Goal: Check status: Check status

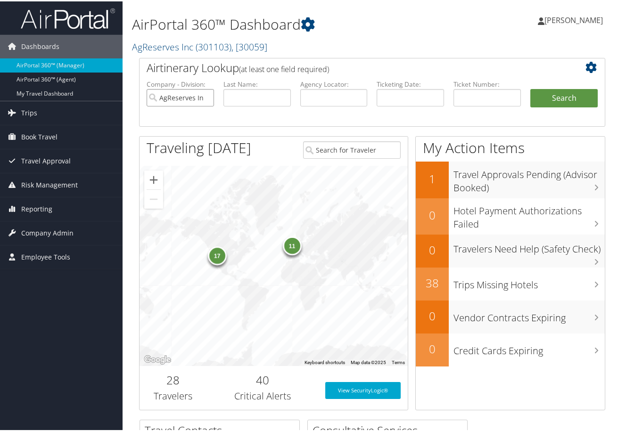
click at [204, 96] on input "AgReserves Inc" at bounding box center [180, 96] width 67 height 17
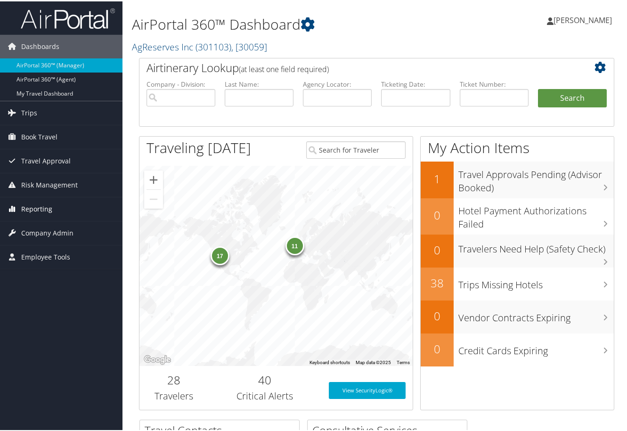
click at [41, 211] on span "Reporting" at bounding box center [36, 208] width 31 height 24
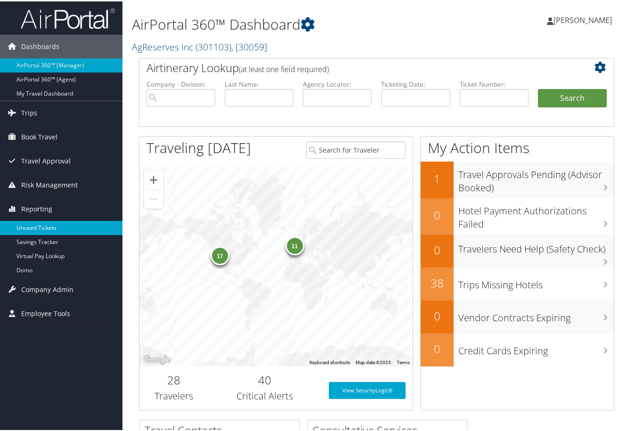
click at [42, 230] on link "Unused Tickets" at bounding box center [61, 227] width 123 height 14
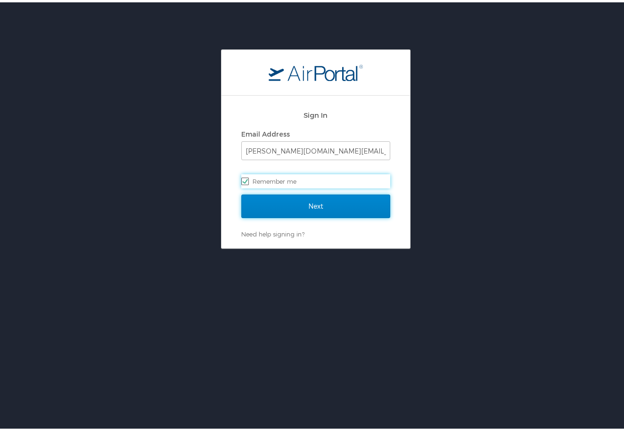
click at [294, 200] on input "Next" at bounding box center [315, 204] width 149 height 24
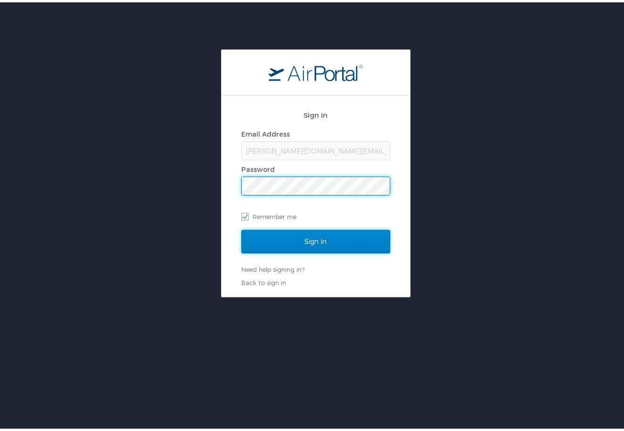
click at [342, 242] on input "Sign In" at bounding box center [315, 240] width 149 height 24
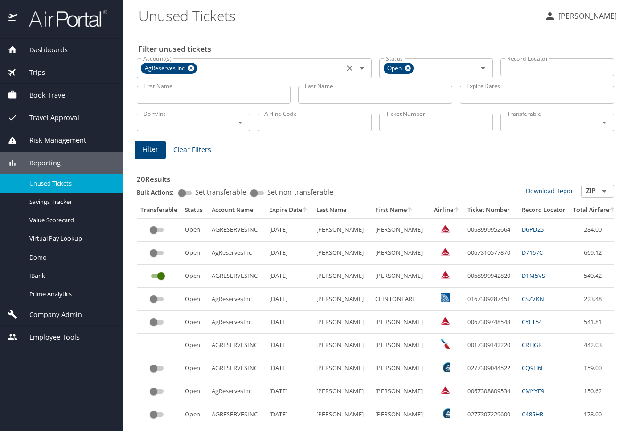
click at [189, 66] on icon at bounding box center [191, 68] width 7 height 10
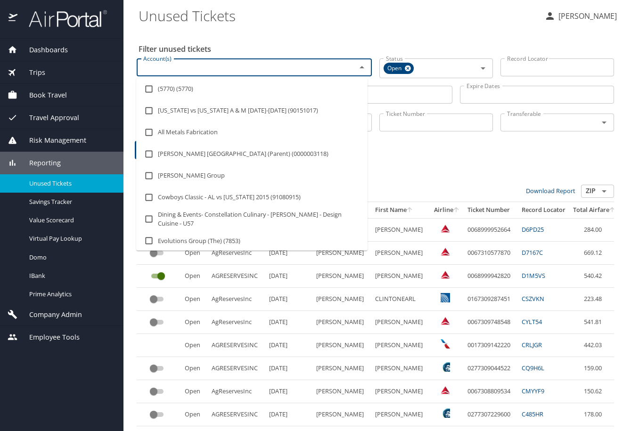
click at [189, 66] on input "Account(s)" at bounding box center [241, 67] width 202 height 12
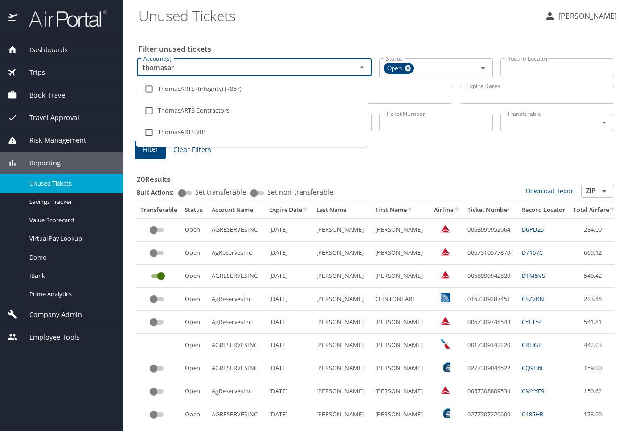
type input "thomasart"
click at [149, 90] on input "checkbox" at bounding box center [149, 89] width 18 height 18
checkbox input "true"
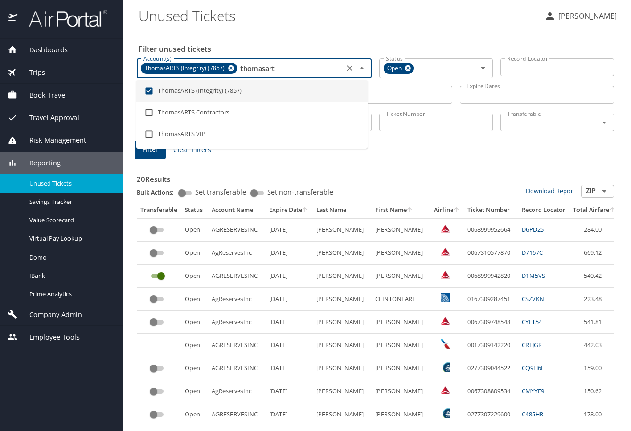
type input "thomasart"
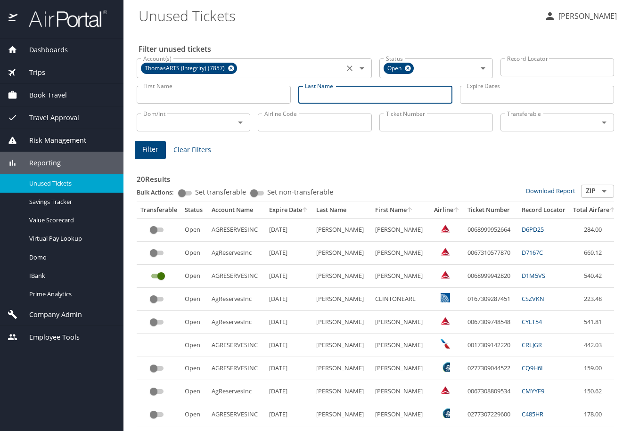
click at [396, 95] on input "Last Name" at bounding box center [375, 95] width 154 height 18
type input "riley"
click at [158, 155] on button "Filter" at bounding box center [150, 150] width 31 height 18
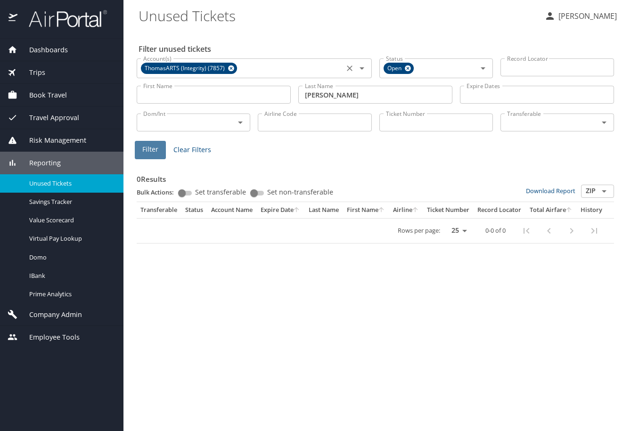
click at [157, 152] on span "Filter" at bounding box center [150, 150] width 16 height 12
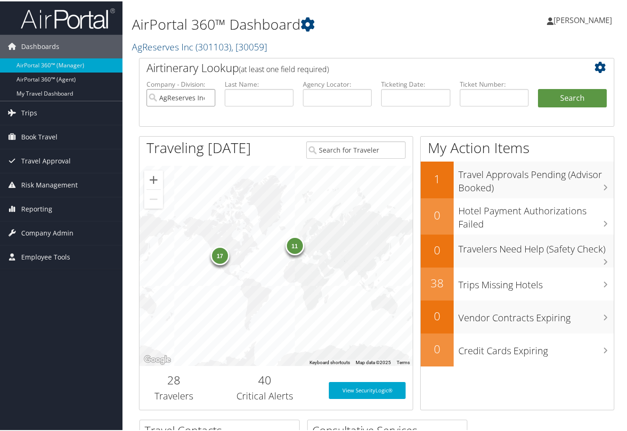
click at [207, 97] on input "AgReserves Inc" at bounding box center [181, 96] width 69 height 17
paste input "0068999943074"
type input "0068999943074"
click at [564, 102] on button "Search" at bounding box center [572, 97] width 69 height 19
